Goal: Task Accomplishment & Management: Complete application form

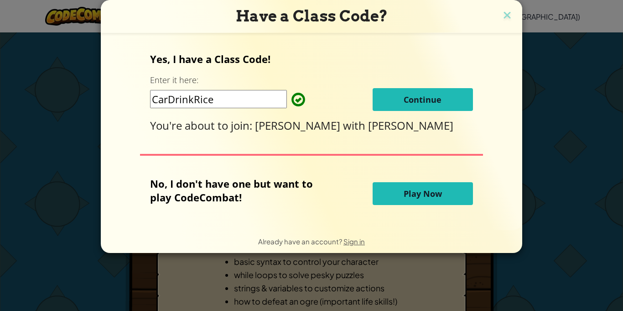
click at [445, 96] on button "Continue" at bounding box center [423, 99] width 100 height 23
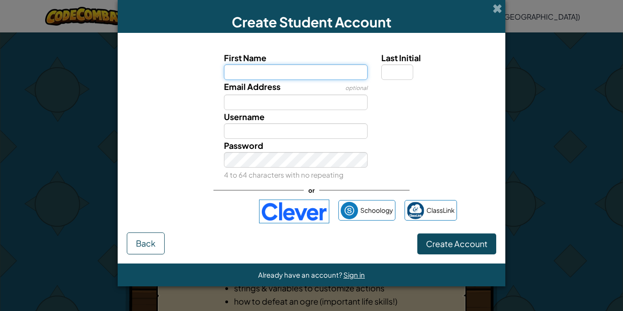
click at [312, 77] on input "First Name" at bounding box center [296, 72] width 144 height 16
type input "[PERSON_NAME].k"
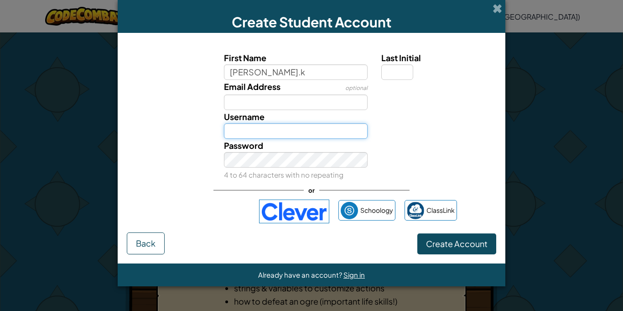
type input "[PERSON_NAME].k"
click at [327, 131] on input "[PERSON_NAME].k" at bounding box center [296, 131] width 144 height 16
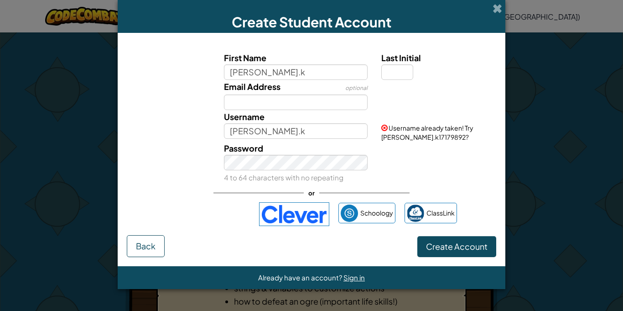
click at [398, 135] on span "Username already taken! Try [PERSON_NAME].k17179892?" at bounding box center [427, 132] width 92 height 17
click at [294, 68] on input "[PERSON_NAME].k" at bounding box center [296, 72] width 144 height 16
type input "[PERSON_NAME]"
click at [282, 133] on input "[PERSON_NAME]" at bounding box center [296, 131] width 144 height 16
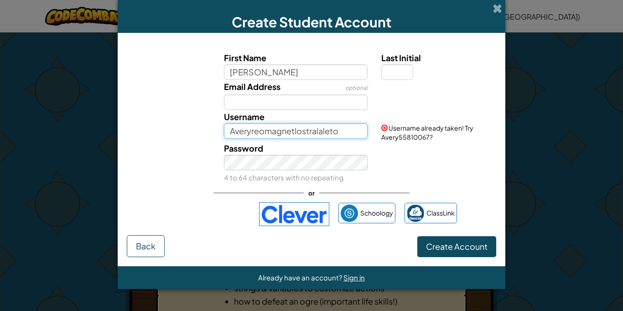
type input "Averyreomagnetlostralaleto"
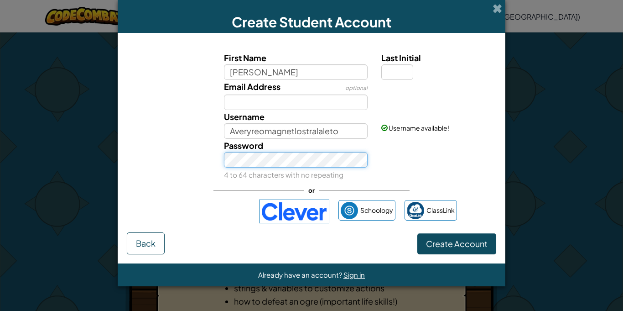
click at [417, 233] on button "Create Account" at bounding box center [456, 243] width 79 height 21
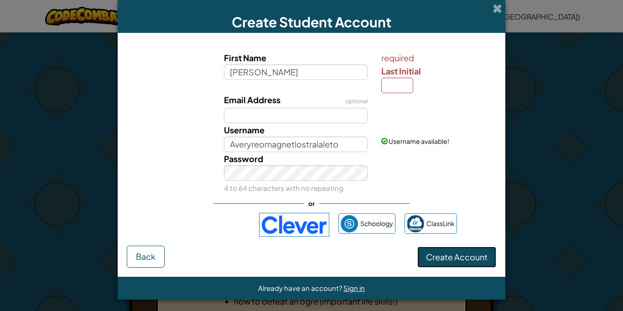
click at [443, 255] on span "Create Account" at bounding box center [457, 256] width 62 height 10
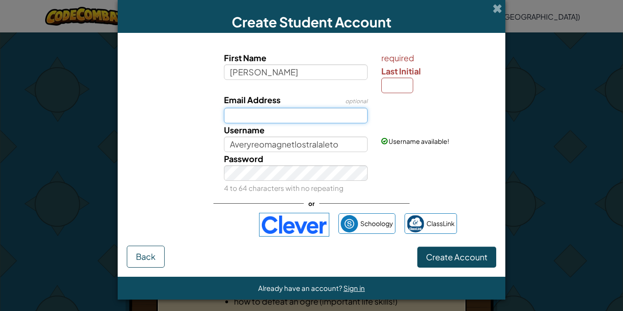
click at [316, 118] on input "Email Address" at bounding box center [296, 116] width 144 height 16
click at [390, 77] on label "Last Initial" at bounding box center [437, 70] width 113 height 13
click at [390, 78] on input "Last Initial" at bounding box center [397, 86] width 32 height 16
type input "k"
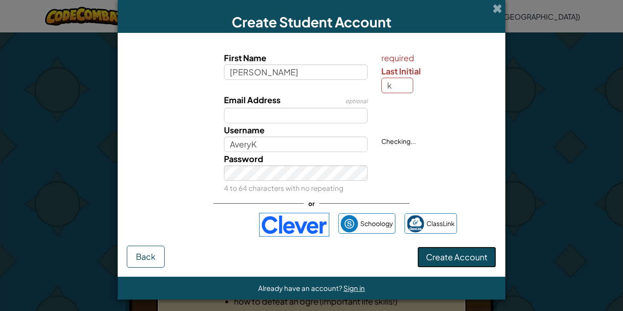
click at [436, 262] on button "Create Account" at bounding box center [456, 256] width 79 height 21
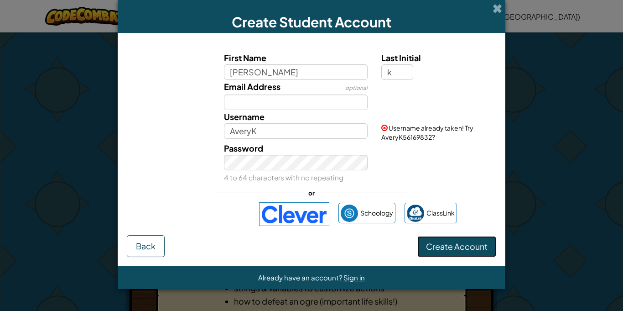
click at [436, 255] on button "Create Account" at bounding box center [456, 246] width 79 height 21
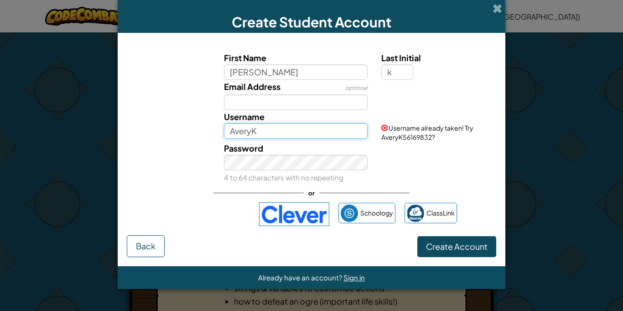
click at [292, 135] on input "AveryK" at bounding box center [296, 131] width 144 height 16
type input "A"
type input "Averyreomagnetlostralaleto"
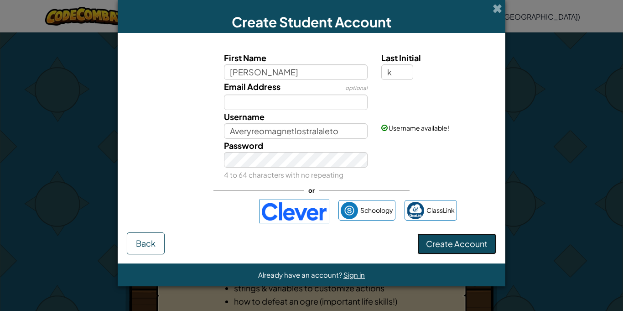
click at [453, 239] on button "Create Account" at bounding box center [456, 243] width 79 height 21
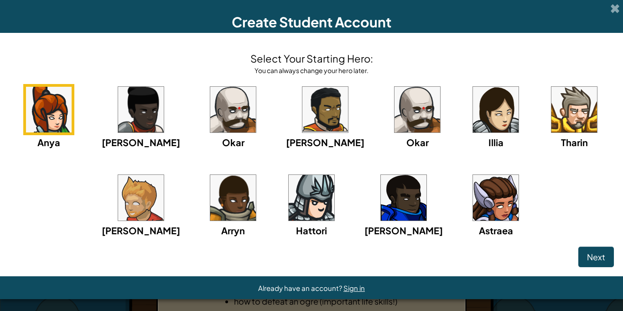
click at [314, 31] on h3 "Create Student Account" at bounding box center [312, 22] width 160 height 21
click at [393, 132] on div "Okar" at bounding box center [417, 116] width 51 height 65
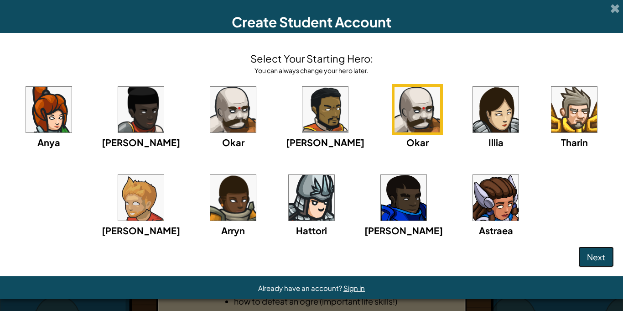
click at [600, 260] on span "Next" at bounding box center [596, 256] width 18 height 10
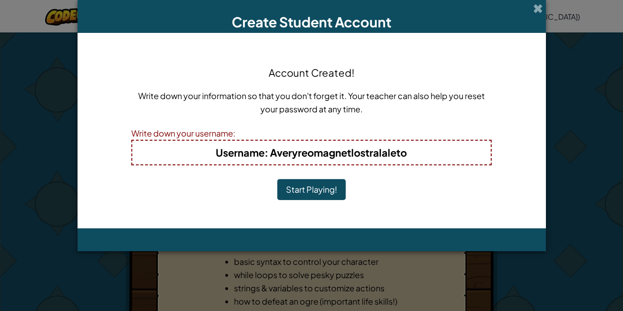
click at [302, 190] on button "Start Playing!" at bounding box center [311, 189] width 68 height 21
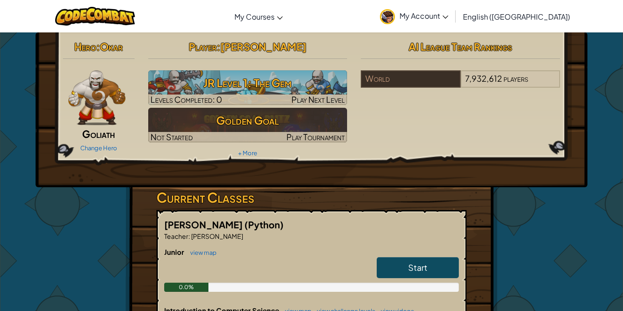
click at [108, 155] on div "Hero : Okar Goliath Change Hero Player : avery k JR Level 1: The Gem Levels Com…" at bounding box center [311, 98] width 511 height 123
click at [104, 143] on div "Change Hero" at bounding box center [99, 147] width 72 height 15
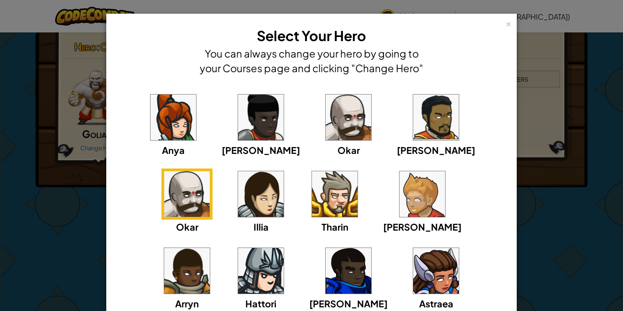
click at [326, 281] on img at bounding box center [349, 271] width 46 height 46
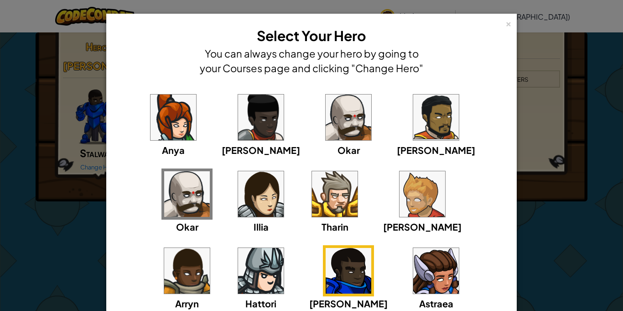
click at [213, 245] on div "Arryn" at bounding box center [186, 277] width 51 height 65
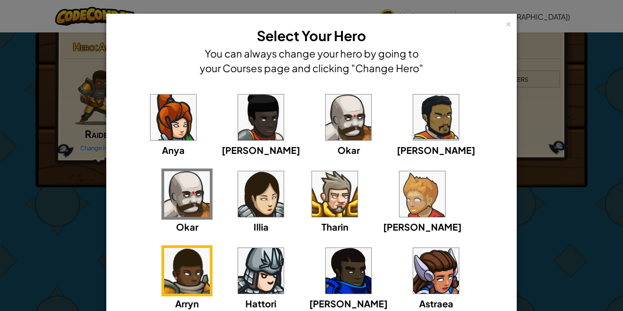
click at [400, 193] on img at bounding box center [423, 194] width 46 height 46
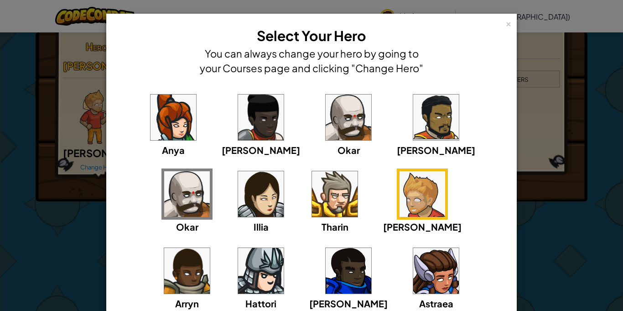
click at [284, 248] on img at bounding box center [261, 271] width 46 height 46
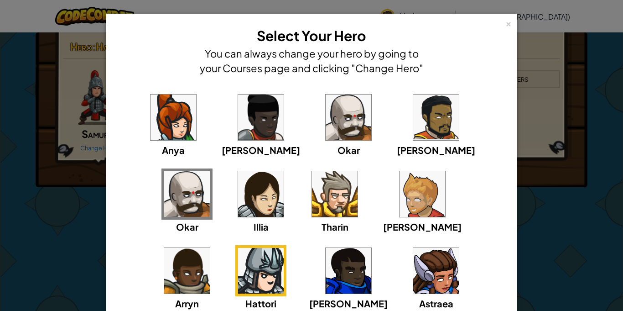
click at [413, 132] on img at bounding box center [436, 117] width 46 height 46
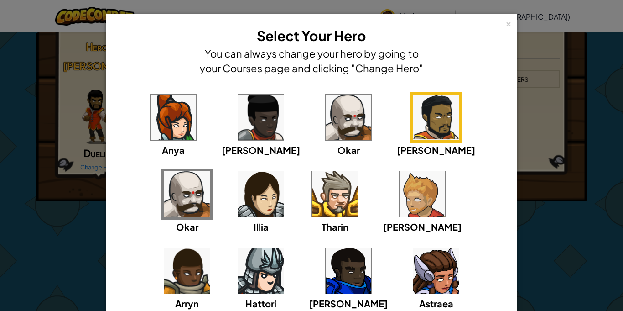
click at [238, 208] on img at bounding box center [261, 194] width 46 height 46
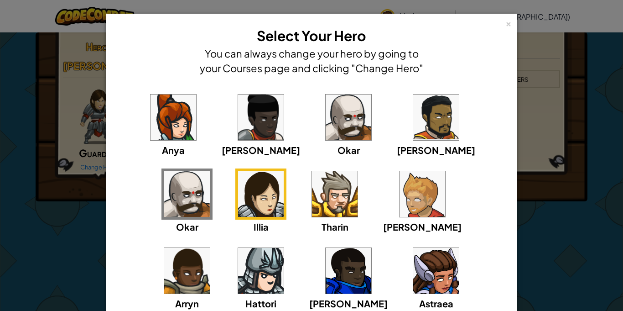
click at [158, 141] on div "Anya" at bounding box center [173, 124] width 51 height 65
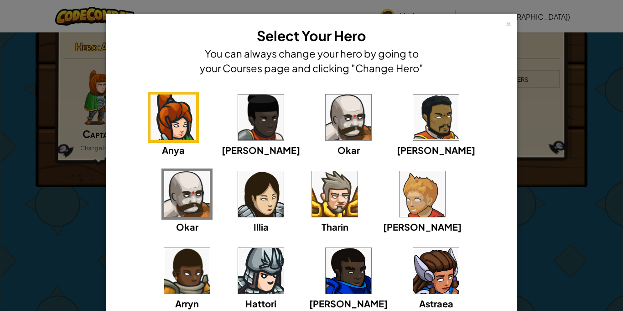
click at [238, 125] on img at bounding box center [261, 117] width 46 height 46
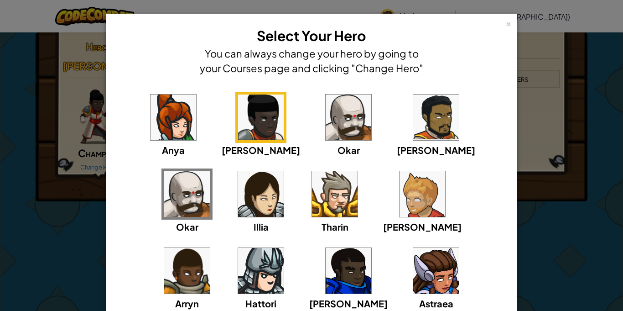
click at [326, 133] on img at bounding box center [349, 117] width 46 height 46
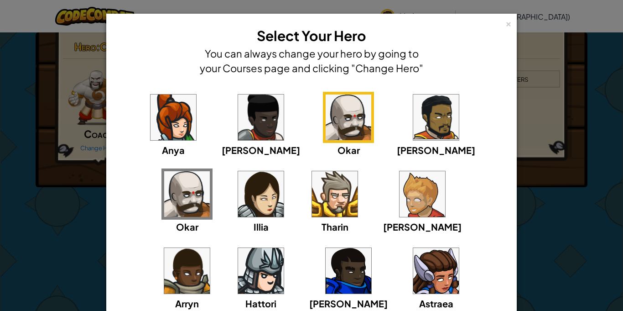
click at [312, 211] on img at bounding box center [335, 194] width 46 height 46
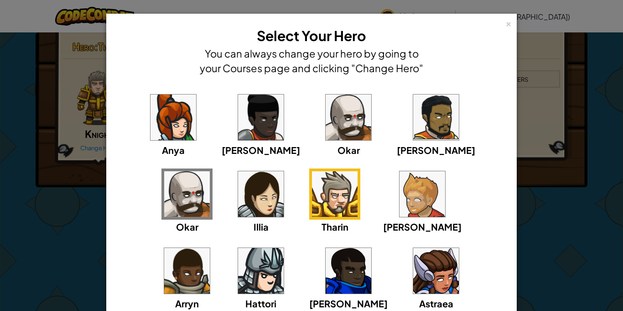
click at [400, 195] on img at bounding box center [423, 194] width 46 height 46
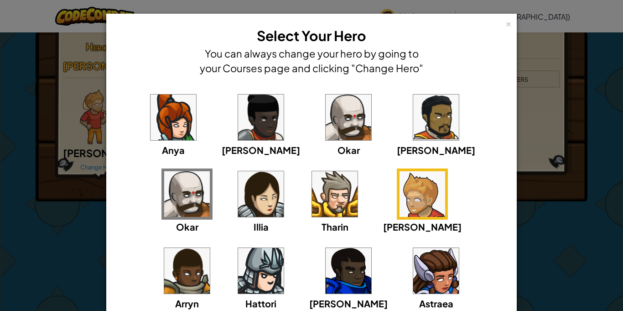
click at [326, 264] on img at bounding box center [349, 271] width 46 height 46
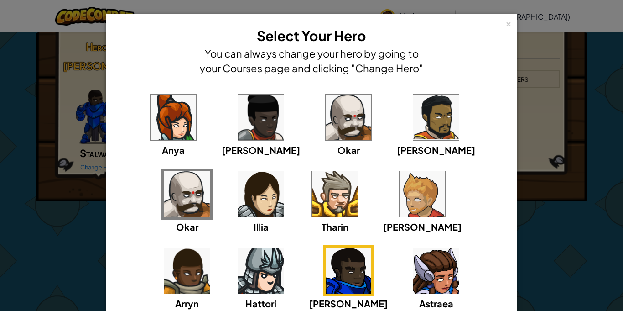
click at [419, 303] on span "Astraea" at bounding box center [436, 302] width 34 height 11
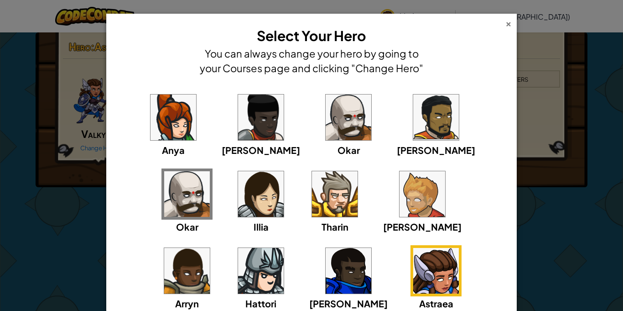
click at [510, 22] on div "×" at bounding box center [508, 23] width 6 height 10
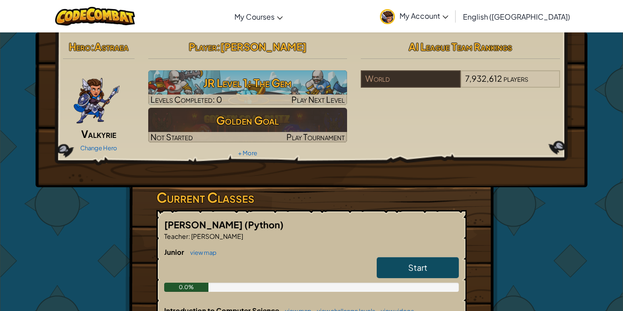
click at [448, 19] on span "My Account" at bounding box center [424, 16] width 49 height 10
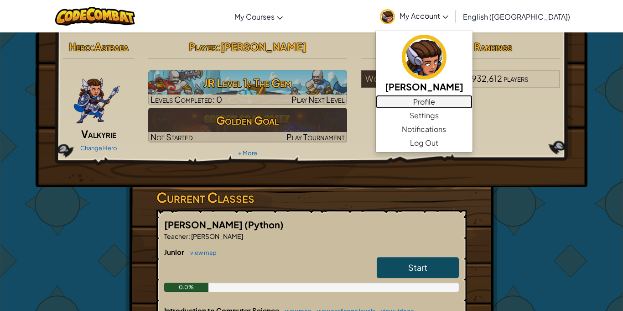
click at [473, 98] on link "Profile" at bounding box center [424, 102] width 97 height 14
